Goal: Information Seeking & Learning: Learn about a topic

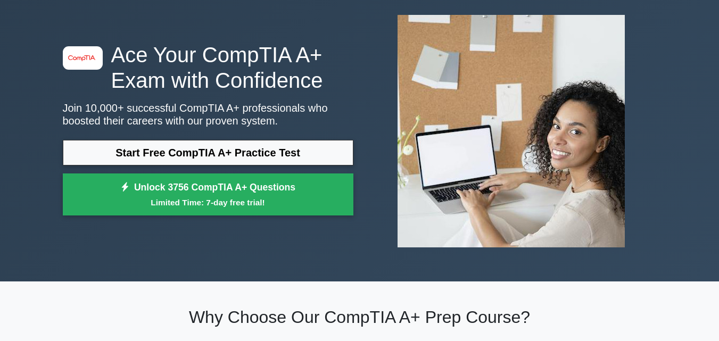
scroll to position [53, 0]
click at [265, 148] on link "Start Free CompTIA A+ Practice Test" at bounding box center [208, 153] width 290 height 26
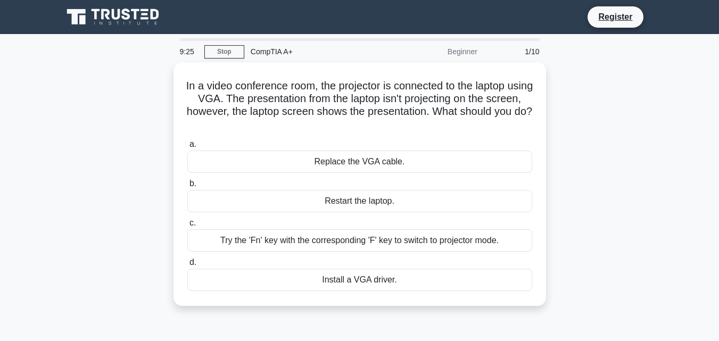
click at [297, 238] on div "Try the 'Fn' key with the corresponding 'F' key to switch to projector mode." at bounding box center [359, 240] width 345 height 22
click at [187, 227] on input "c. Try the 'Fn' key with the corresponding 'F' key to switch to projector mode." at bounding box center [187, 223] width 0 height 7
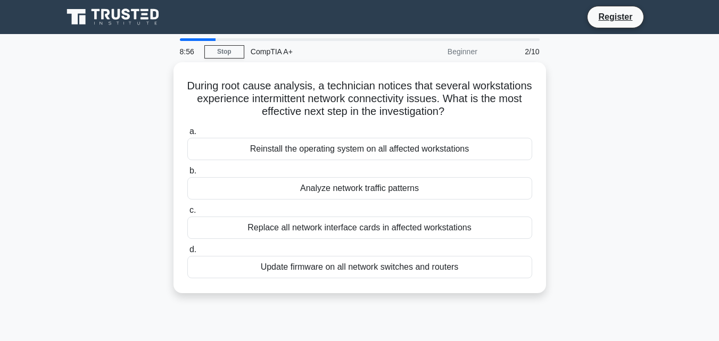
click at [363, 186] on div "Analyze network traffic patterns" at bounding box center [359, 188] width 345 height 22
click at [187, 174] on input "b. Analyze network traffic patterns" at bounding box center [187, 171] width 0 height 7
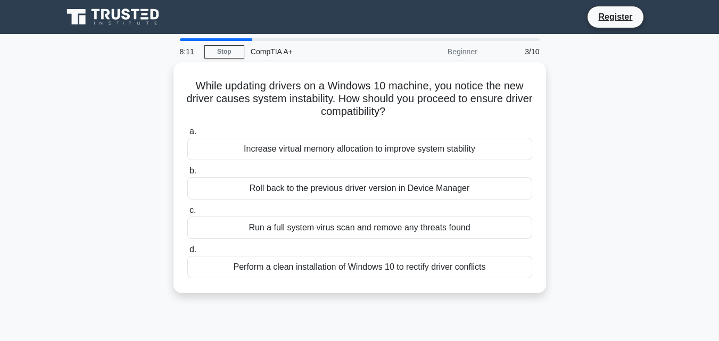
click at [357, 263] on div "Perform a clean installation of Windows 10 to rectify driver conflicts" at bounding box center [359, 267] width 345 height 22
click at [187, 253] on input "d. Perform a clean installation of Windows 10 to rectify driver conflicts" at bounding box center [187, 249] width 0 height 7
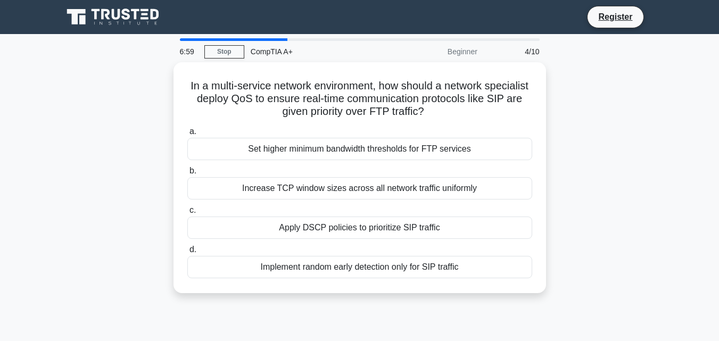
click at [366, 223] on div "Apply DSCP policies to prioritize SIP traffic" at bounding box center [359, 227] width 345 height 22
click at [187, 214] on input "c. Apply DSCP policies to prioritize SIP traffic" at bounding box center [187, 210] width 0 height 7
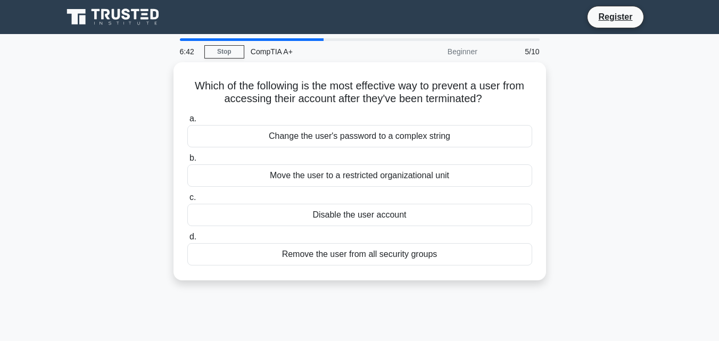
click at [370, 210] on div "Disable the user account" at bounding box center [359, 215] width 345 height 22
click at [187, 201] on input "c. Disable the user account" at bounding box center [187, 197] width 0 height 7
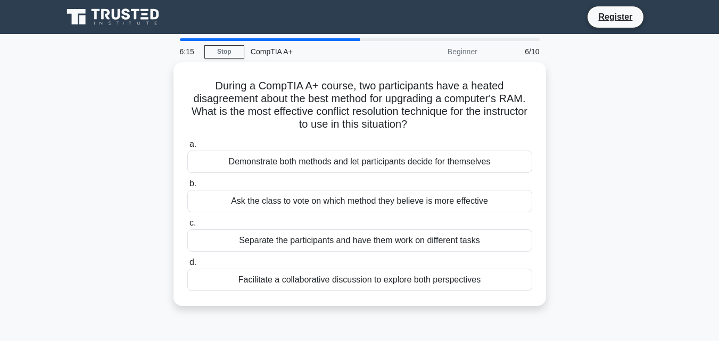
click at [361, 278] on div "Facilitate a collaborative discussion to explore both perspectives" at bounding box center [359, 280] width 345 height 22
click at [187, 266] on input "d. Facilitate a collaborative discussion to explore both perspectives" at bounding box center [187, 262] width 0 height 7
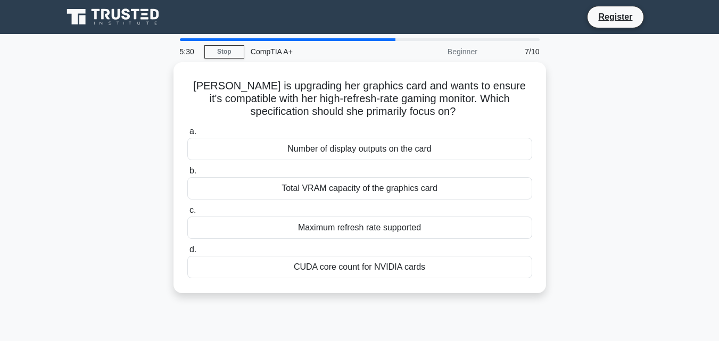
click at [382, 189] on div "Total VRAM capacity of the graphics card" at bounding box center [359, 188] width 345 height 22
click at [187, 174] on input "b. Total VRAM capacity of the graphics card" at bounding box center [187, 171] width 0 height 7
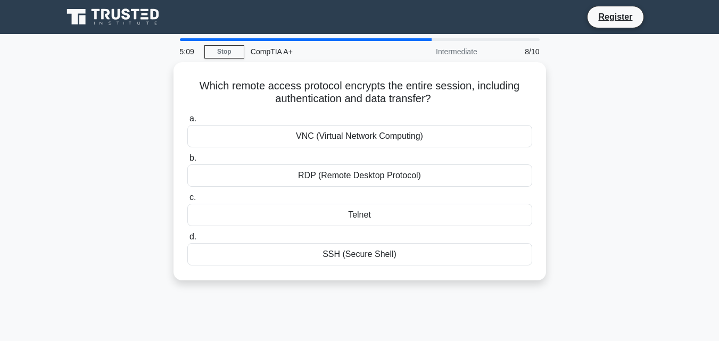
click at [378, 253] on div "SSH (Secure Shell)" at bounding box center [359, 254] width 345 height 22
click at [187, 240] on input "d. SSH (Secure Shell)" at bounding box center [187, 237] width 0 height 7
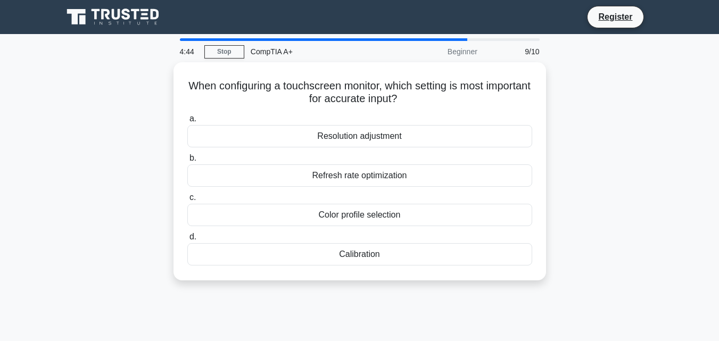
click at [413, 134] on div "Resolution adjustment" at bounding box center [359, 136] width 345 height 22
click at [187, 122] on input "a. Resolution adjustment" at bounding box center [187, 118] width 0 height 7
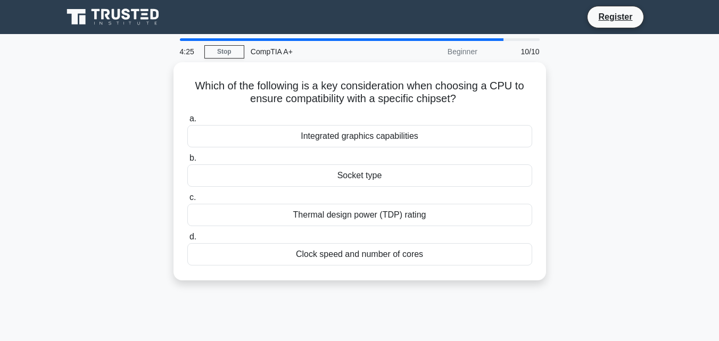
click at [391, 252] on div "Clock speed and number of cores" at bounding box center [359, 254] width 345 height 22
click at [187, 240] on input "d. Clock speed and number of cores" at bounding box center [187, 237] width 0 height 7
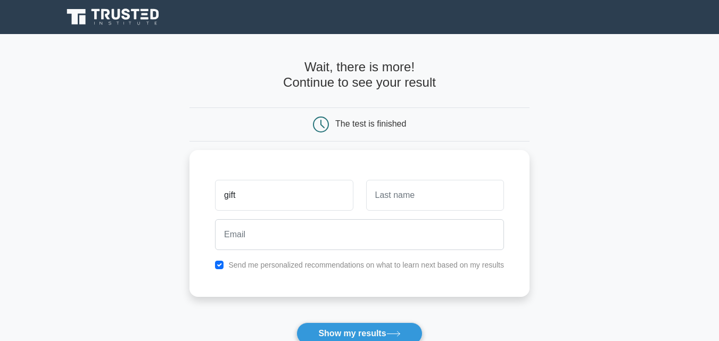
type input "gift"
click at [448, 198] on input "text" at bounding box center [435, 195] width 138 height 31
type input "Wasi"
click at [391, 252] on div "gift Wasi Send me personalized recommendations on what to learn next based on m…" at bounding box center [359, 223] width 340 height 147
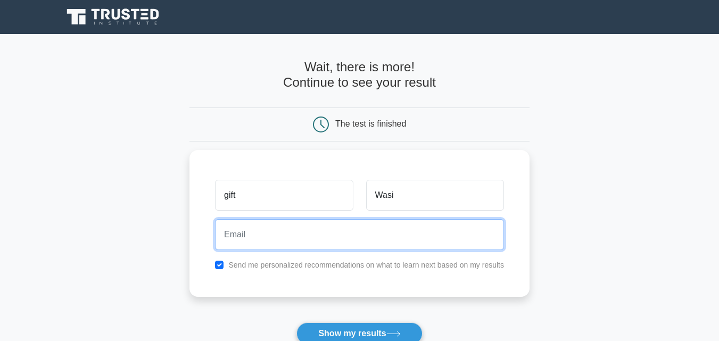
click at [380, 234] on input "email" at bounding box center [359, 234] width 289 height 31
type input "ogift91@gmail.com"
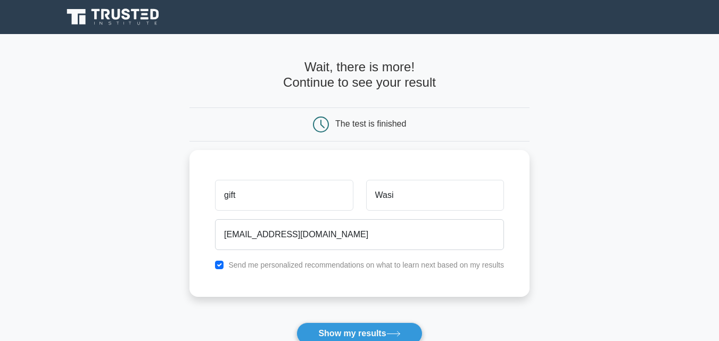
click at [348, 329] on button "Show my results" at bounding box center [359, 333] width 126 height 22
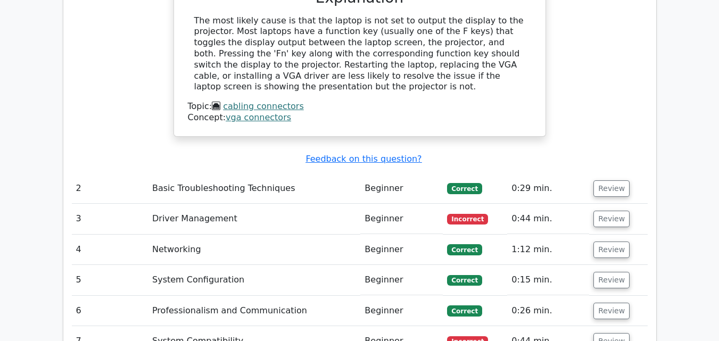
scroll to position [1223, 0]
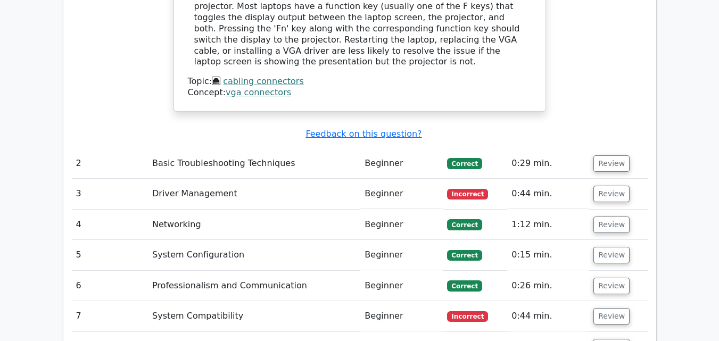
click at [602, 186] on button "Review" at bounding box center [611, 194] width 36 height 16
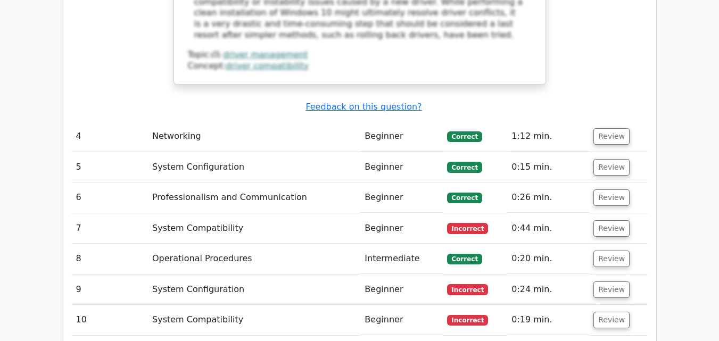
scroll to position [1809, 0]
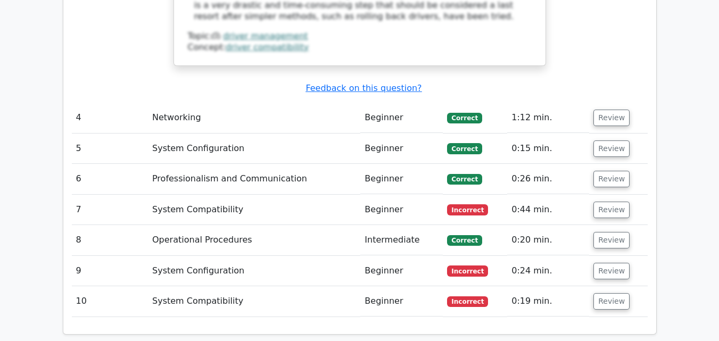
click at [601, 202] on button "Review" at bounding box center [611, 210] width 36 height 16
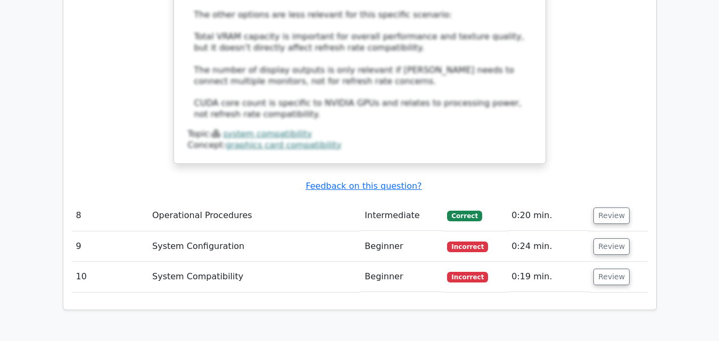
scroll to position [2447, 0]
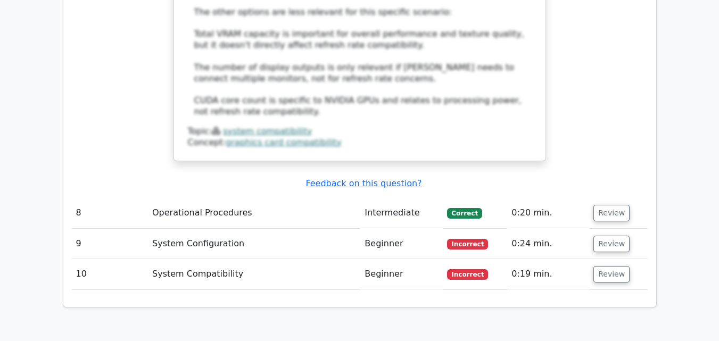
click at [598, 236] on button "Review" at bounding box center [611, 244] width 36 height 16
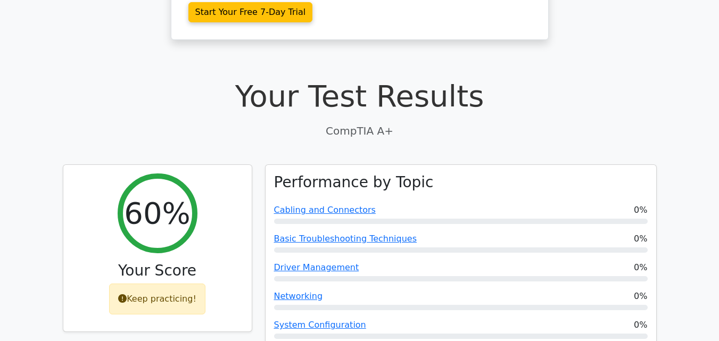
scroll to position [266, 0]
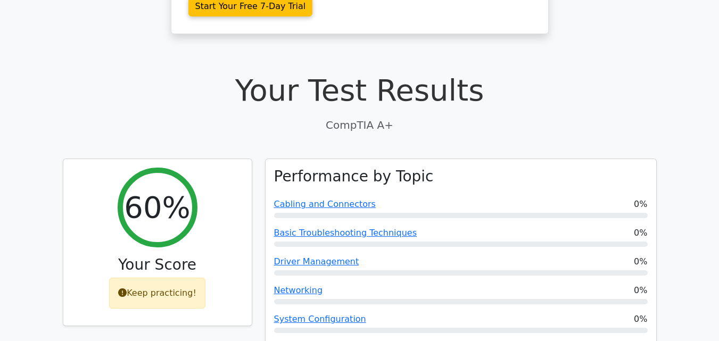
click at [316, 199] on link "Cabling and Connectors" at bounding box center [325, 204] width 102 height 10
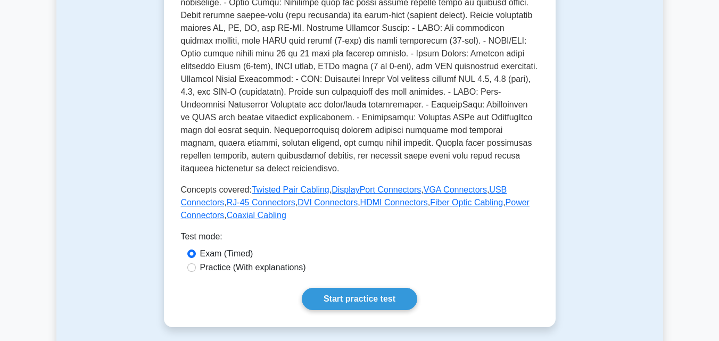
scroll to position [372, 0]
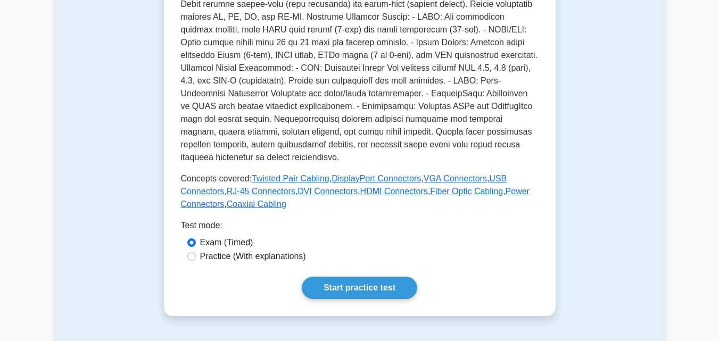
click at [349, 277] on link "Start practice test" at bounding box center [359, 288] width 115 height 22
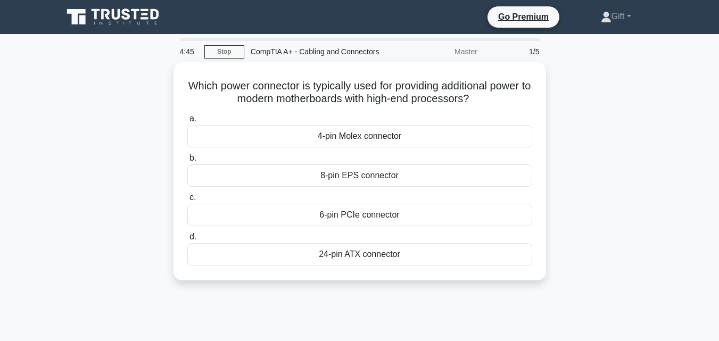
click at [232, 51] on link "Stop" at bounding box center [224, 51] width 40 height 13
